Goal: Obtain resource: Download file/media

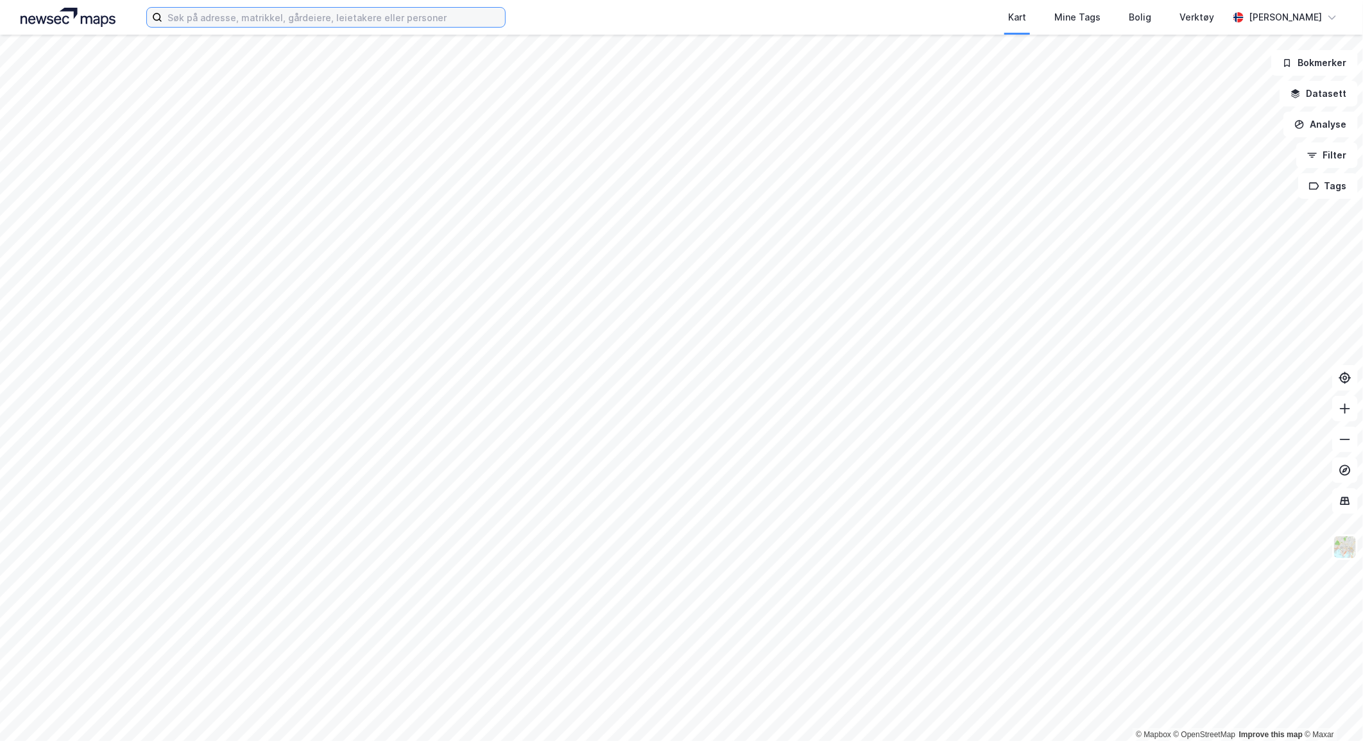
click at [300, 15] on input at bounding box center [333, 17] width 343 height 19
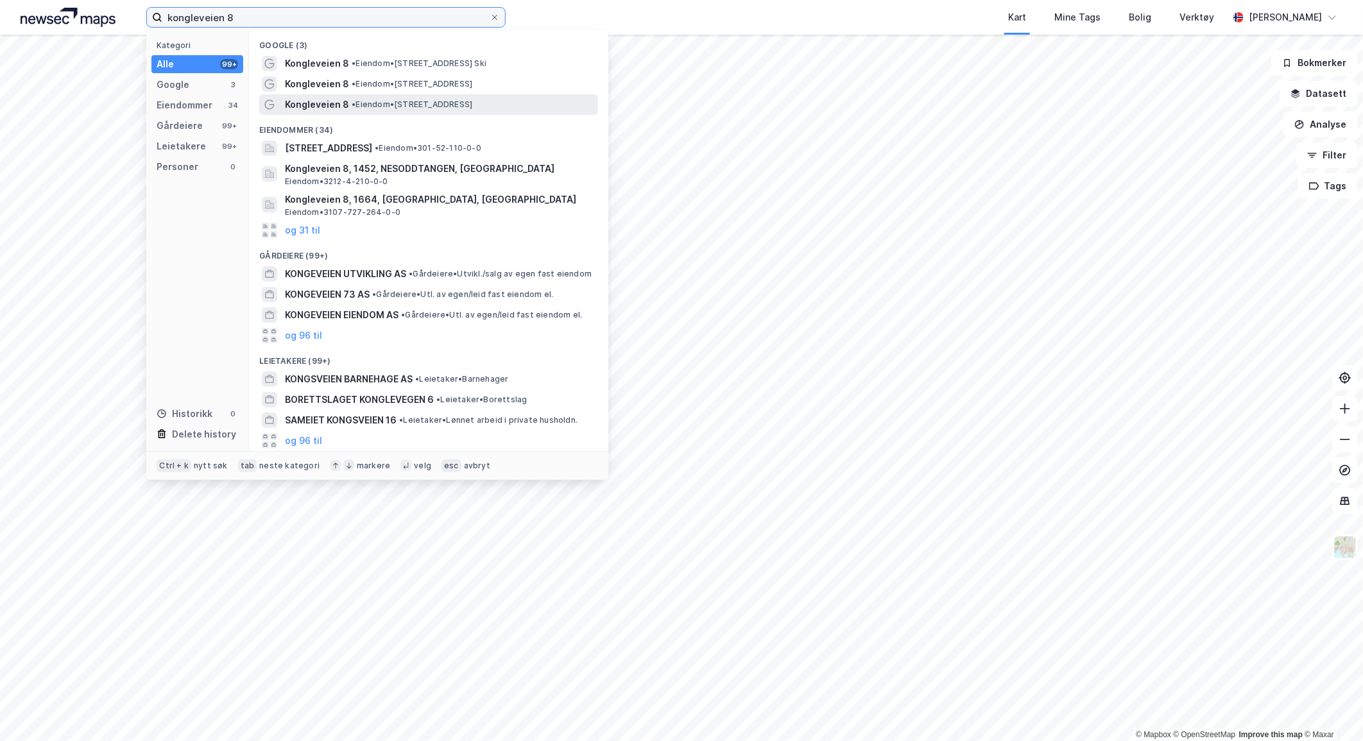
type input "kongleveien 8"
click at [364, 105] on span "• Eiendom • Kongleveien 8, 3117 Tønsberg" at bounding box center [412, 104] width 121 height 10
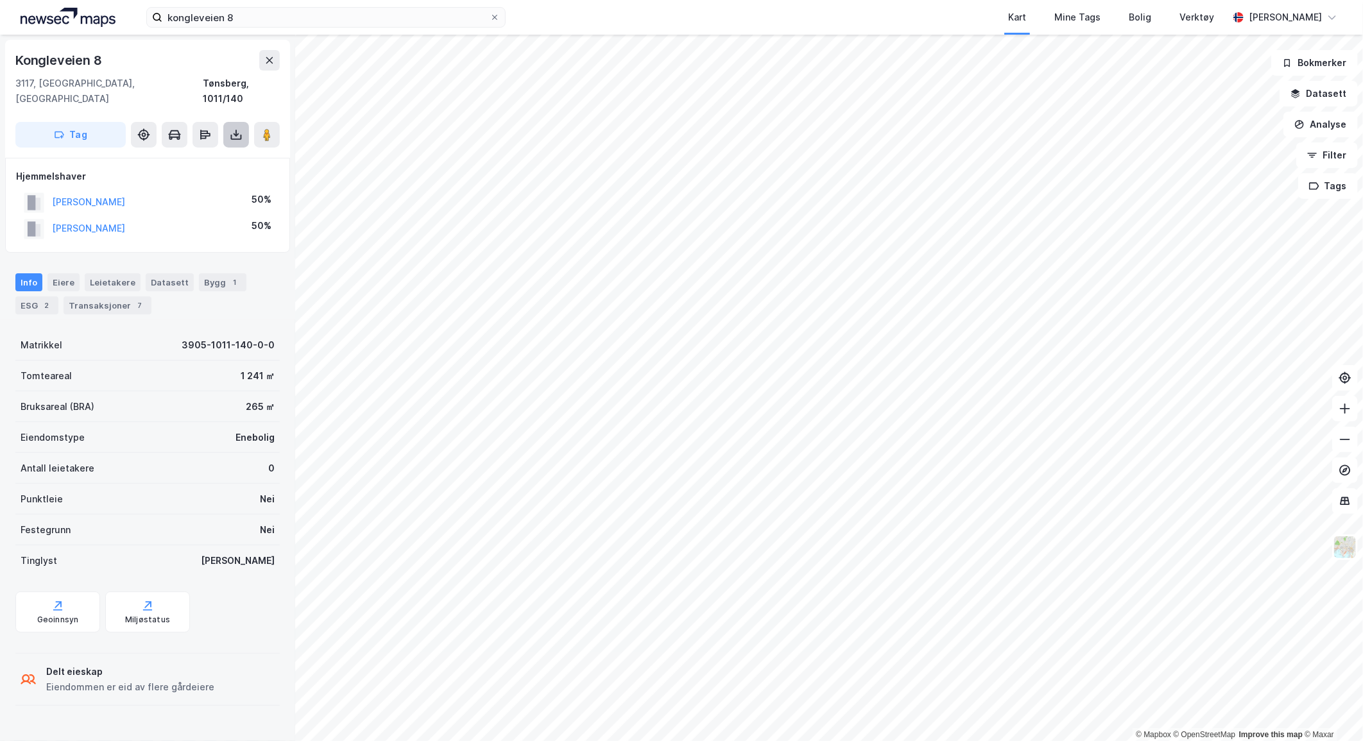
click at [239, 128] on icon at bounding box center [236, 134] width 13 height 13
click at [183, 150] on div "Last ned grunnbok" at bounding box center [180, 160] width 137 height 21
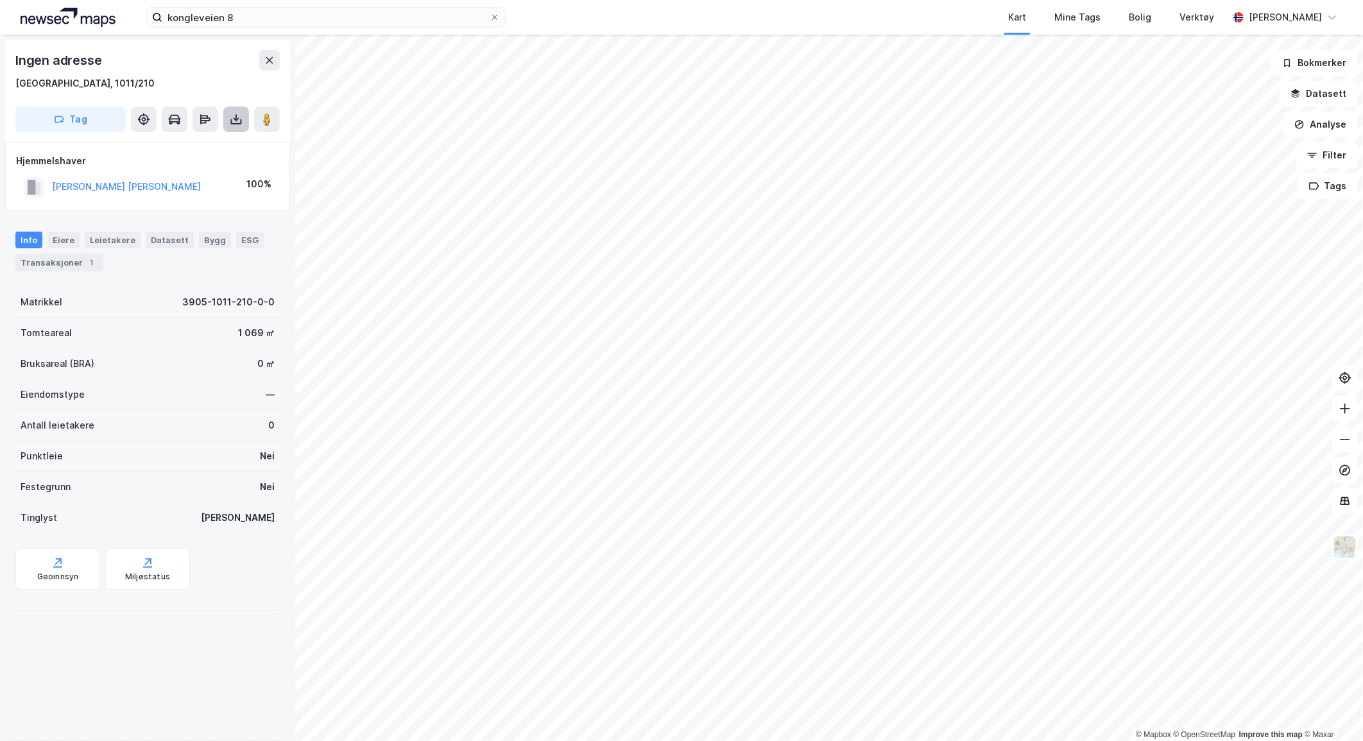
click at [232, 116] on icon at bounding box center [236, 119] width 13 height 13
click at [215, 146] on div "Last ned grunnbok" at bounding box center [180, 145] width 137 height 21
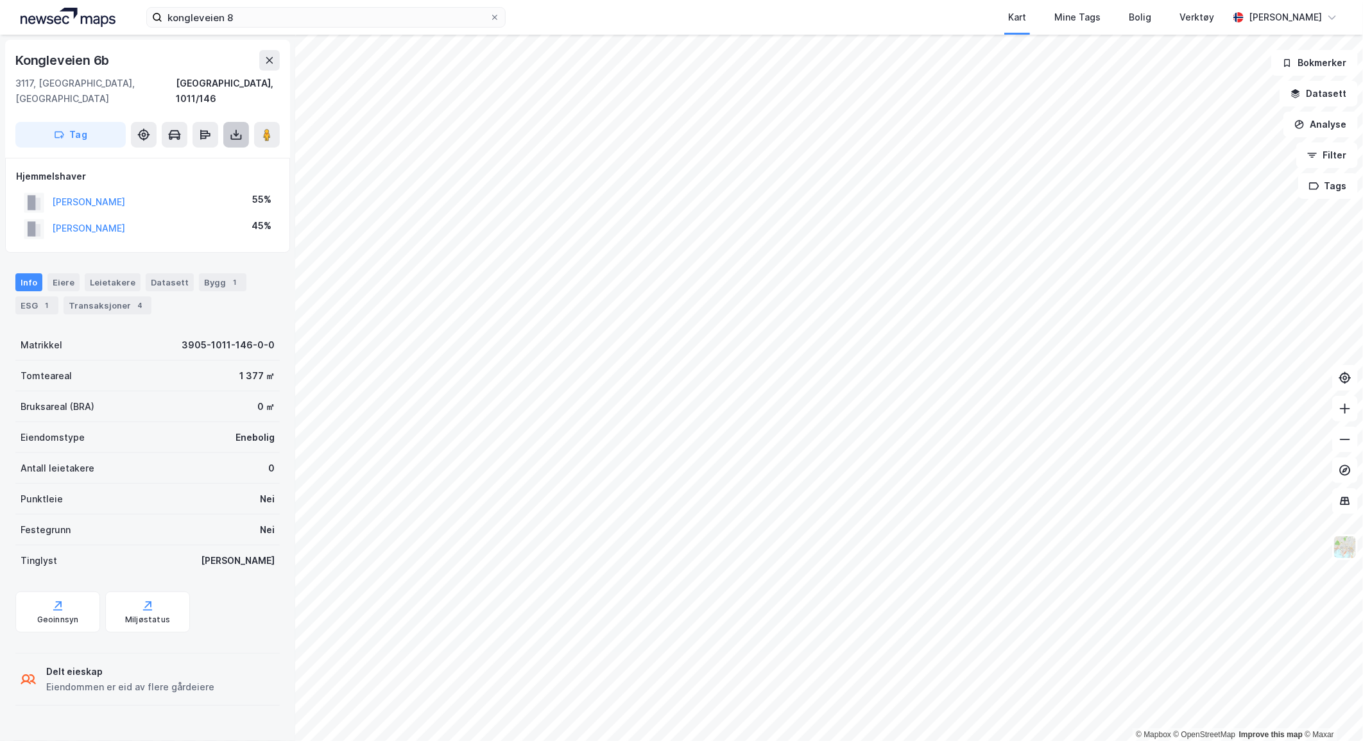
click at [236, 122] on button at bounding box center [236, 135] width 26 height 26
click at [205, 155] on div "Last ned grunnbok" at bounding box center [172, 160] width 74 height 10
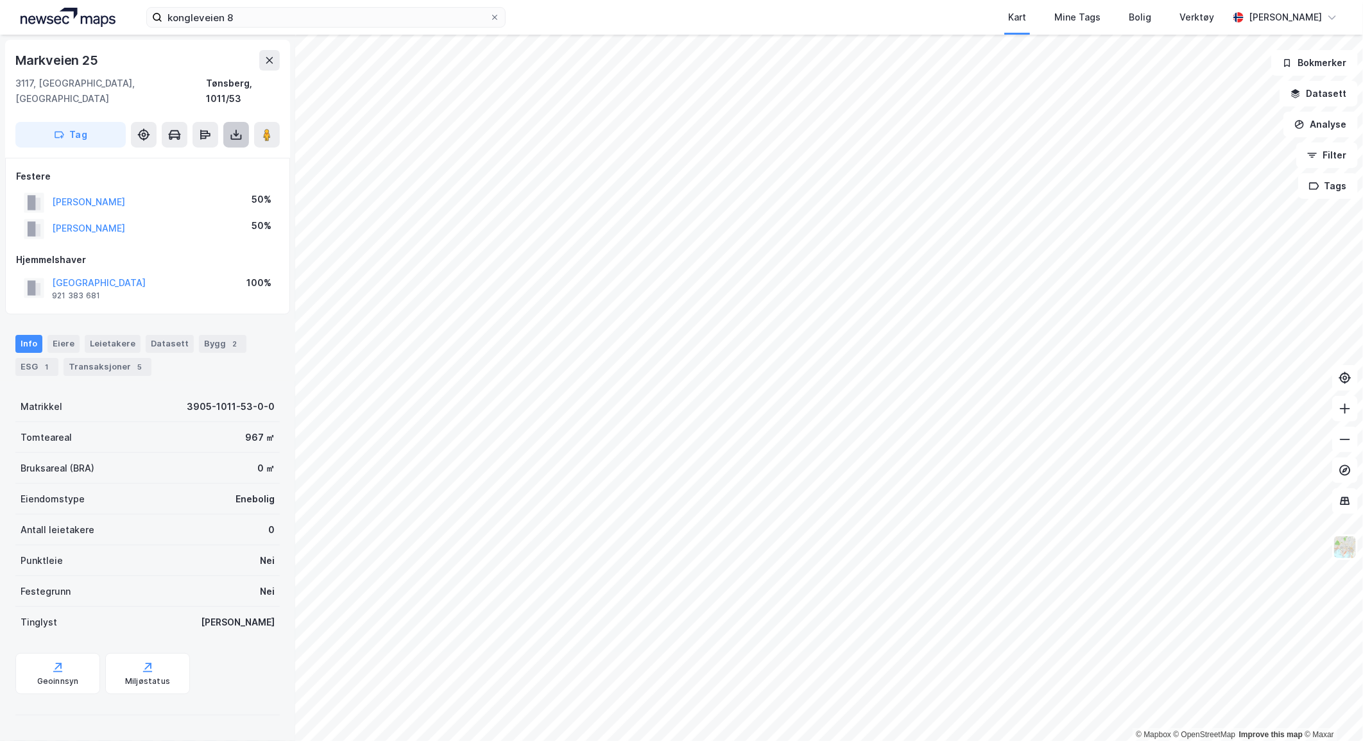
click at [235, 134] on icon at bounding box center [236, 135] width 5 height 3
click at [210, 155] on div "Last ned grunnbok" at bounding box center [172, 160] width 74 height 10
